Goal: Task Accomplishment & Management: Complete application form

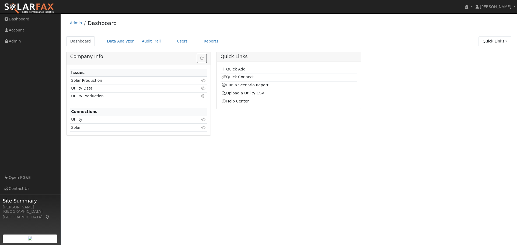
click at [490, 41] on link "Quick Links" at bounding box center [494, 41] width 33 height 10
click at [486, 53] on link "Quick Add" at bounding box center [484, 53] width 55 height 8
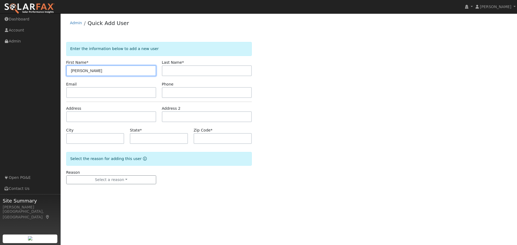
type input "Kimberly"
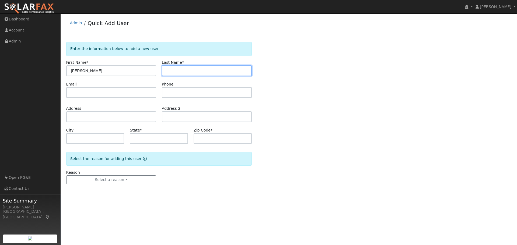
type input "T"
type input "r"
type input "Ratcliff"
click at [318, 142] on div "Enter the information below to add a new user First Name * Kimberly Last Name *…" at bounding box center [288, 118] width 445 height 153
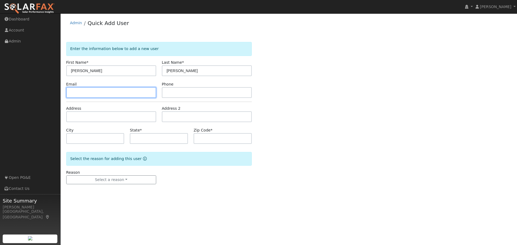
click at [80, 92] on input "text" at bounding box center [111, 92] width 90 height 11
paste input "[EMAIL_ADDRESS][DOMAIN_NAME]"
type input "[EMAIL_ADDRESS][DOMAIN_NAME]"
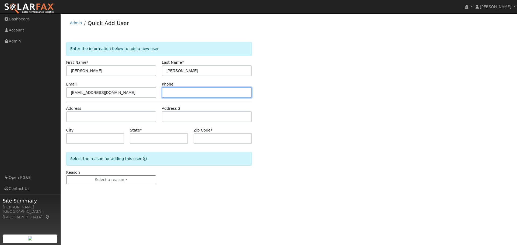
click at [166, 94] on input "text" at bounding box center [207, 92] width 90 height 11
paste input "(916) 622-5999"
type input "(916) 622-5999"
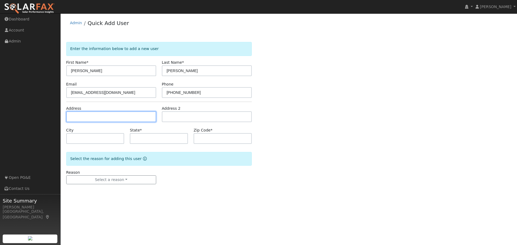
click at [82, 113] on input "text" at bounding box center [111, 116] width 90 height 11
type input "3967 Noah Lane"
type input "Loomis"
type input "CA"
type input "95650"
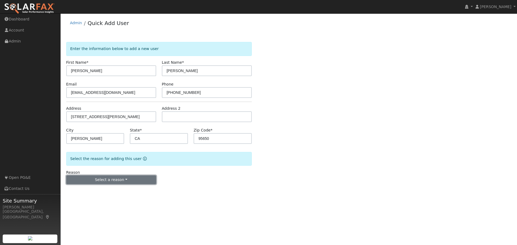
click at [93, 178] on button "Select a reason" at bounding box center [111, 180] width 90 height 9
click at [87, 192] on link "New lead" at bounding box center [95, 191] width 59 height 8
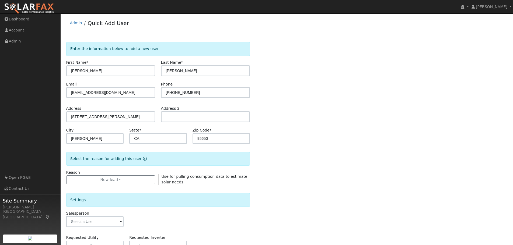
scroll to position [103, 0]
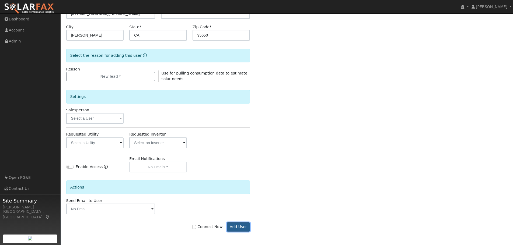
click at [240, 227] on button "Add User" at bounding box center [238, 227] width 23 height 9
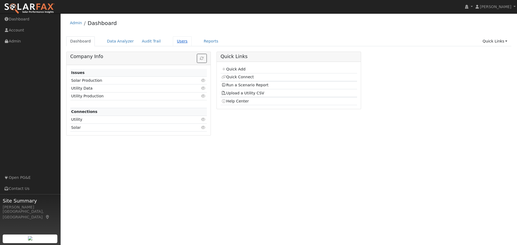
click at [173, 42] on link "Users" at bounding box center [182, 41] width 19 height 10
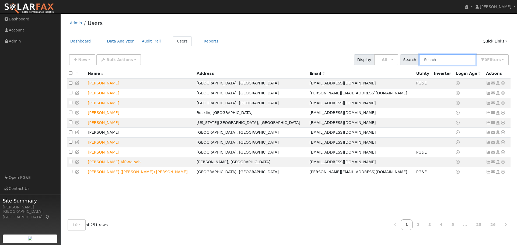
click at [442, 61] on input "text" at bounding box center [447, 59] width 57 height 11
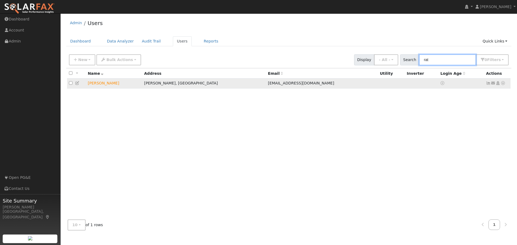
type input "rat"
click at [503, 84] on icon at bounding box center [502, 83] width 5 height 4
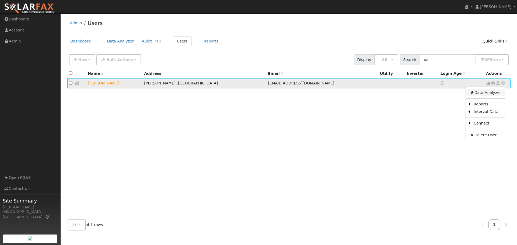
click at [493, 93] on link "Data Analyzer" at bounding box center [485, 93] width 39 height 8
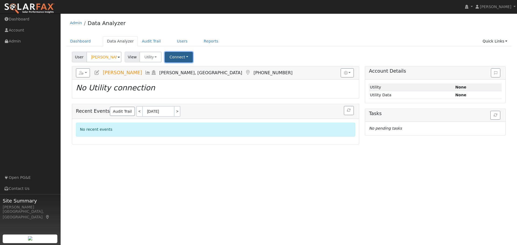
click at [177, 57] on button "Connect" at bounding box center [179, 57] width 28 height 10
click at [190, 69] on link "Select a Provider" at bounding box center [186, 69] width 42 height 8
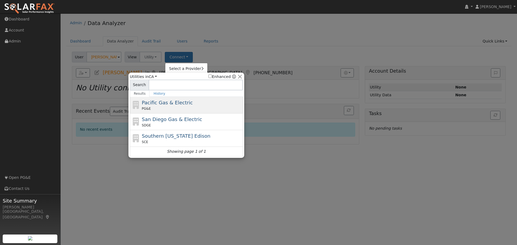
click at [182, 103] on div "Pacific Gas & Electric PG&E" at bounding box center [192, 105] width 100 height 12
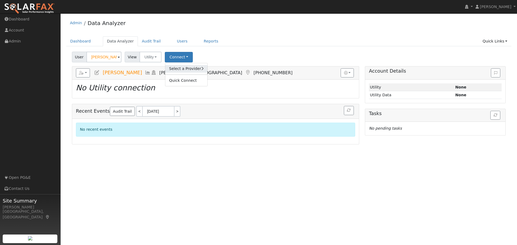
click at [177, 71] on link "Select a Provider" at bounding box center [186, 69] width 42 height 8
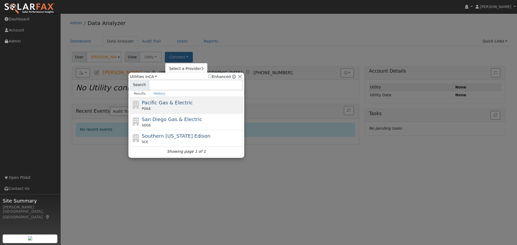
click at [173, 107] on div "PG&E" at bounding box center [192, 108] width 100 height 5
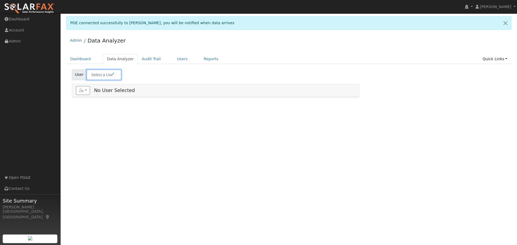
type input "[PERSON_NAME]"
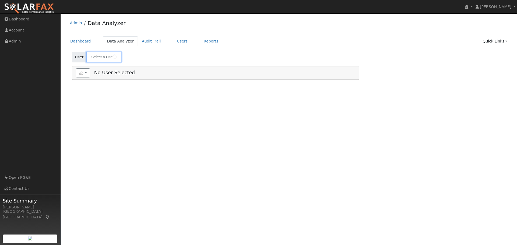
type input "[PERSON_NAME]"
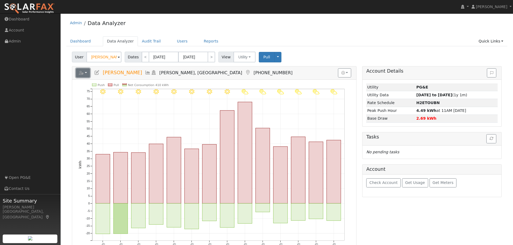
click at [86, 73] on button "button" at bounding box center [83, 72] width 14 height 9
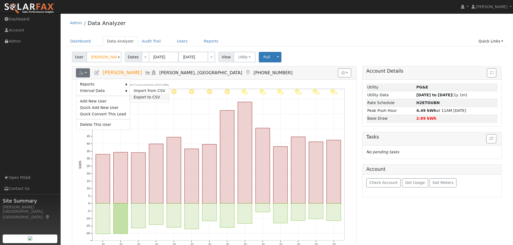
click at [145, 96] on link "Export to CSV" at bounding box center [149, 97] width 39 height 6
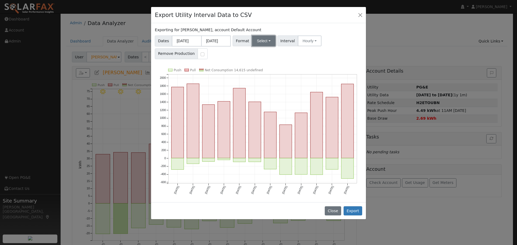
click at [260, 41] on button "Select" at bounding box center [263, 41] width 23 height 11
click at [260, 51] on link "Generic" at bounding box center [270, 53] width 38 height 8
click at [354, 213] on button "Export" at bounding box center [352, 210] width 19 height 9
